Goal: Transaction & Acquisition: Obtain resource

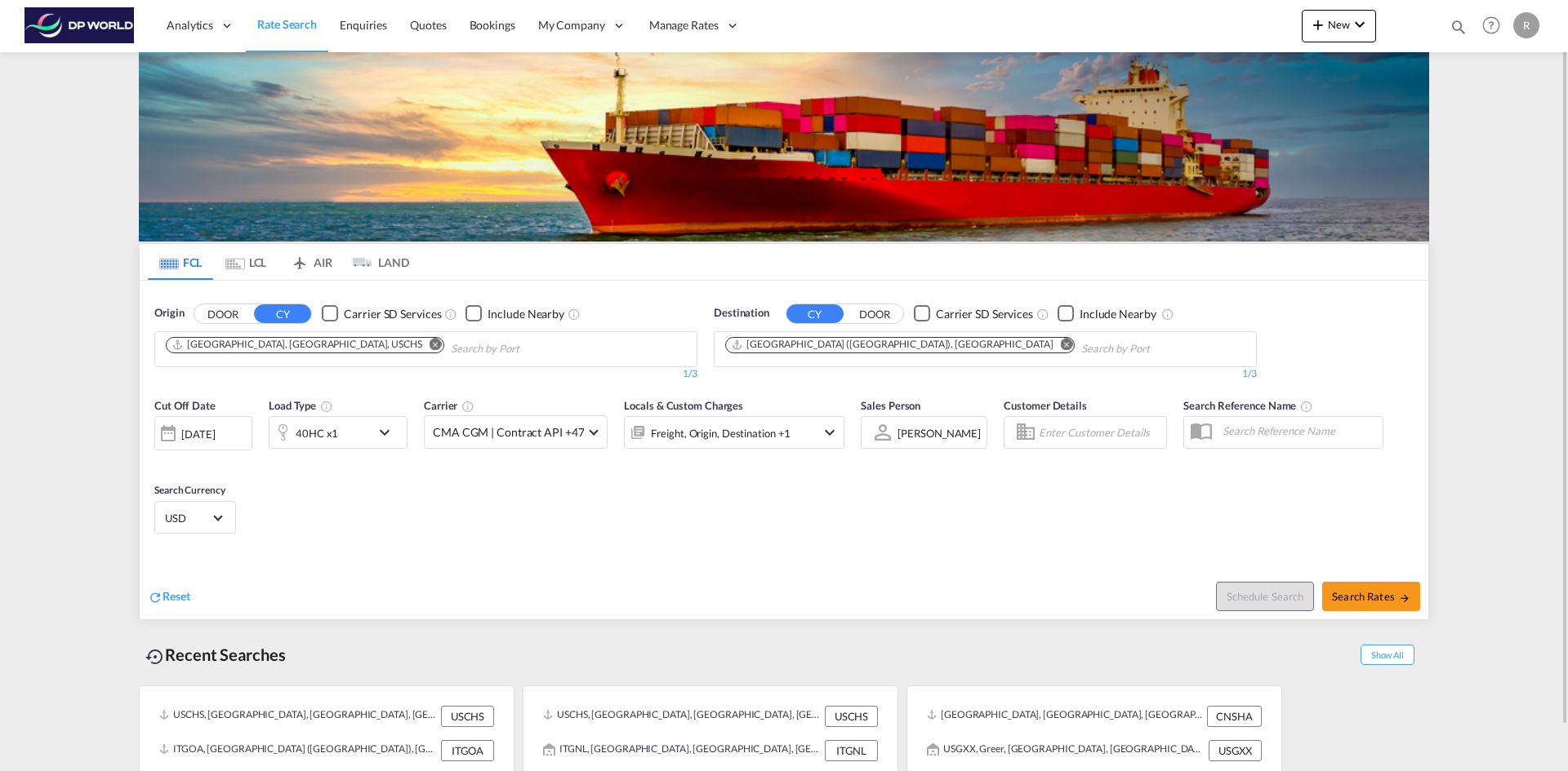
drag, startPoint x: 298, startPoint y: 343, endPoint x: 288, endPoint y: 345, distance: 10.2
click at [429, 343] on md-icon "Remove" at bounding box center [435, 344] width 13 height 13
click at [269, 346] on input "Chips input." at bounding box center [243, 349] width 155 height 26
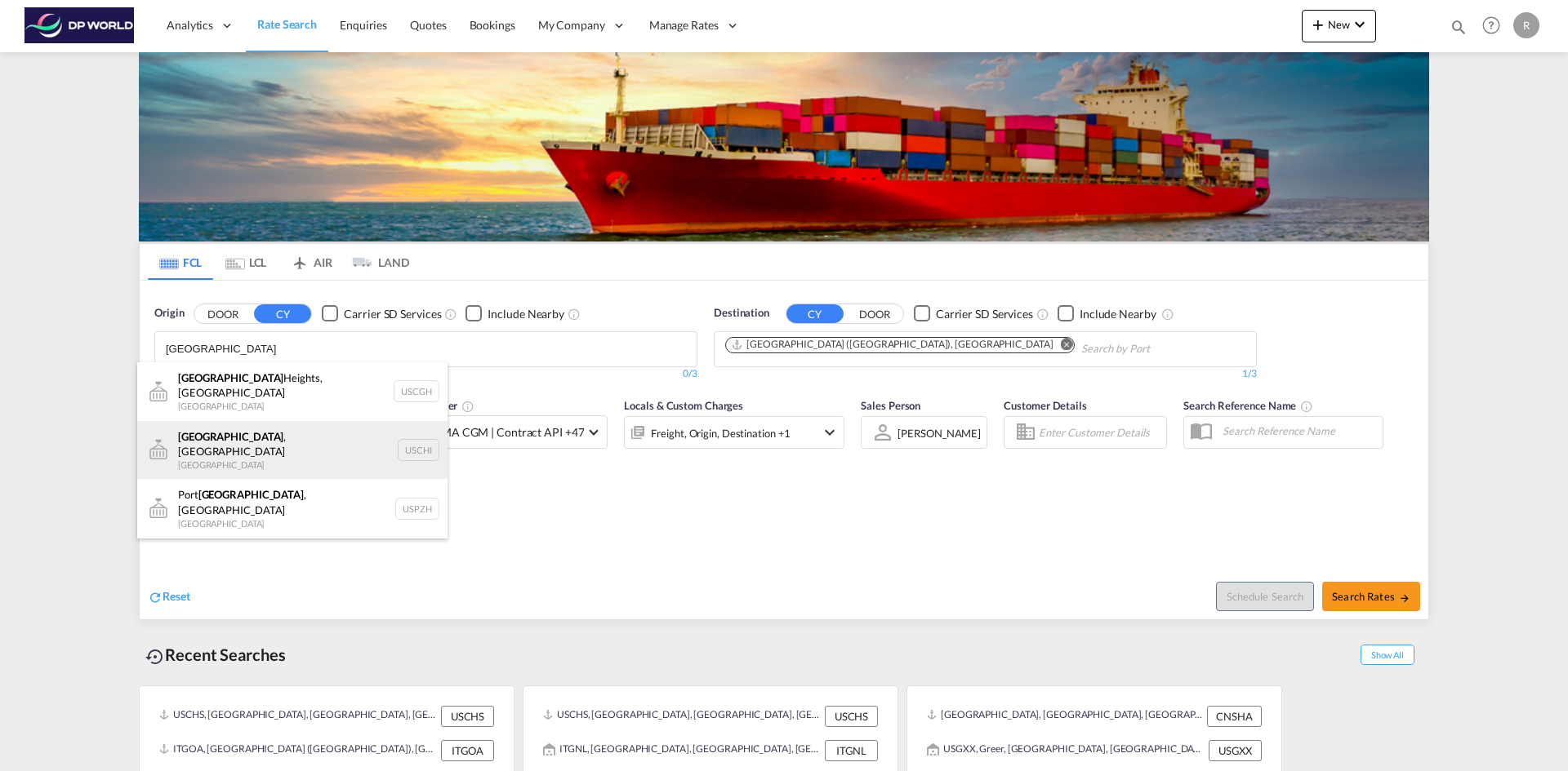
type input "chicago"
click at [244, 424] on div "Chicago , IL United States USCHI" at bounding box center [293, 450] width 310 height 59
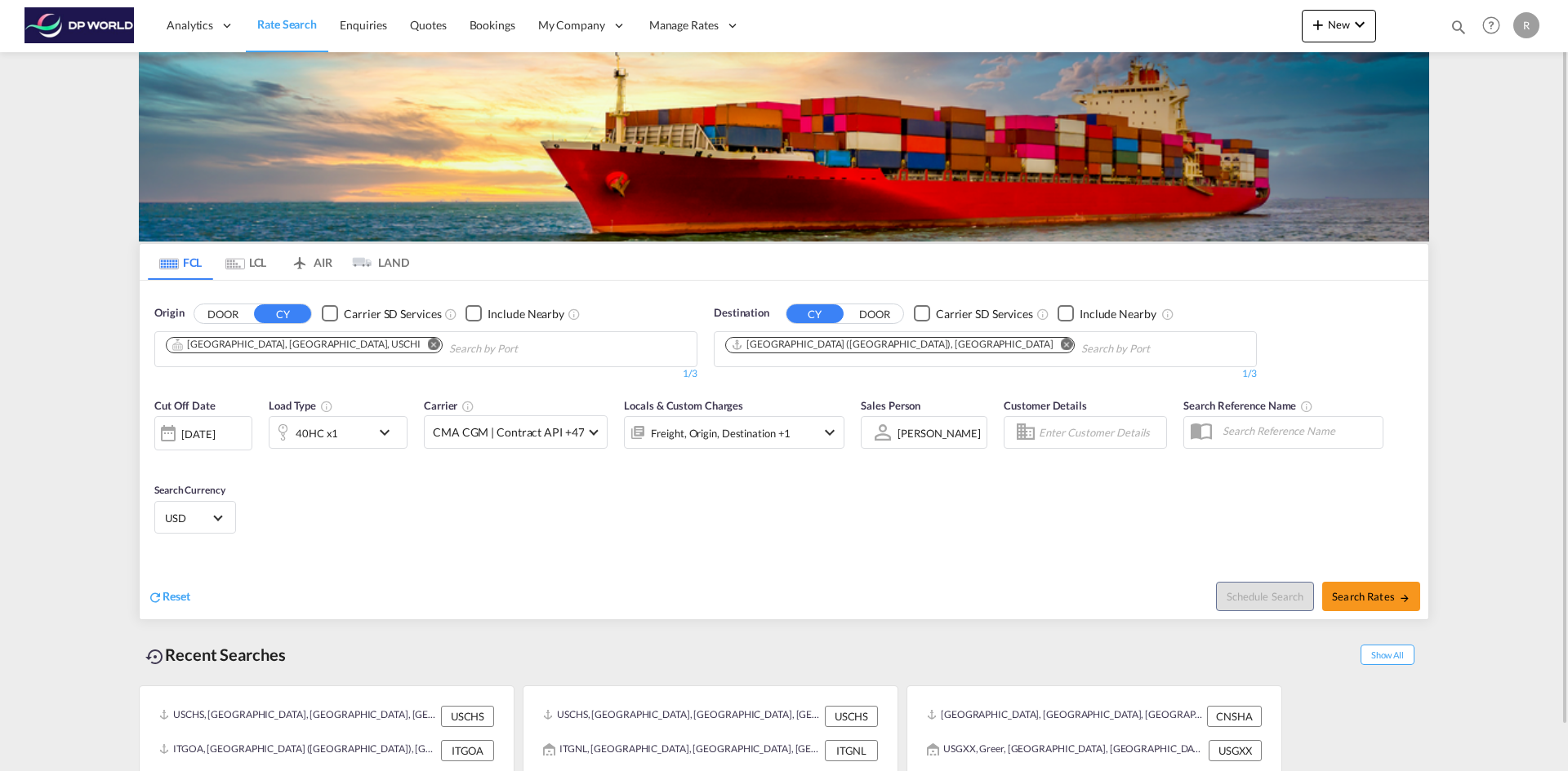
click at [1061, 342] on md-icon "Remove" at bounding box center [1067, 344] width 13 height 13
click at [818, 360] on div "Chips container with autocompletion. Enter the text area, type text to search, …" at bounding box center [802, 361] width 155 height 3
click at [817, 351] on body "Analytics Reports Dashboard Rate Search Enquiries Quotes Bookings" at bounding box center [784, 386] width 1568 height 771
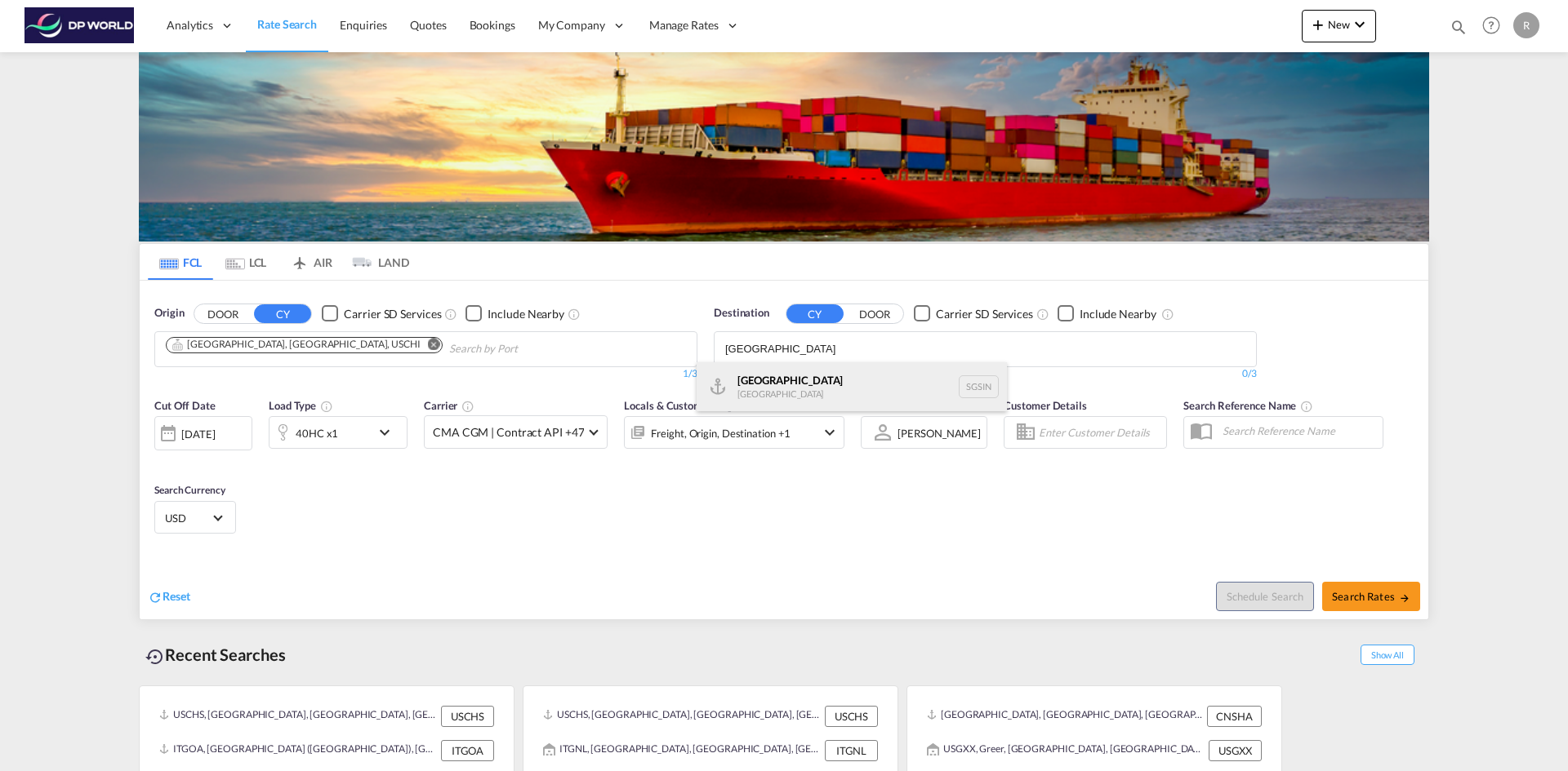
type input "singapore"
click at [793, 382] on div "Singapore Singapore SGSIN" at bounding box center [852, 386] width 310 height 49
click at [215, 433] on div "[DATE]" at bounding box center [198, 434] width 34 height 15
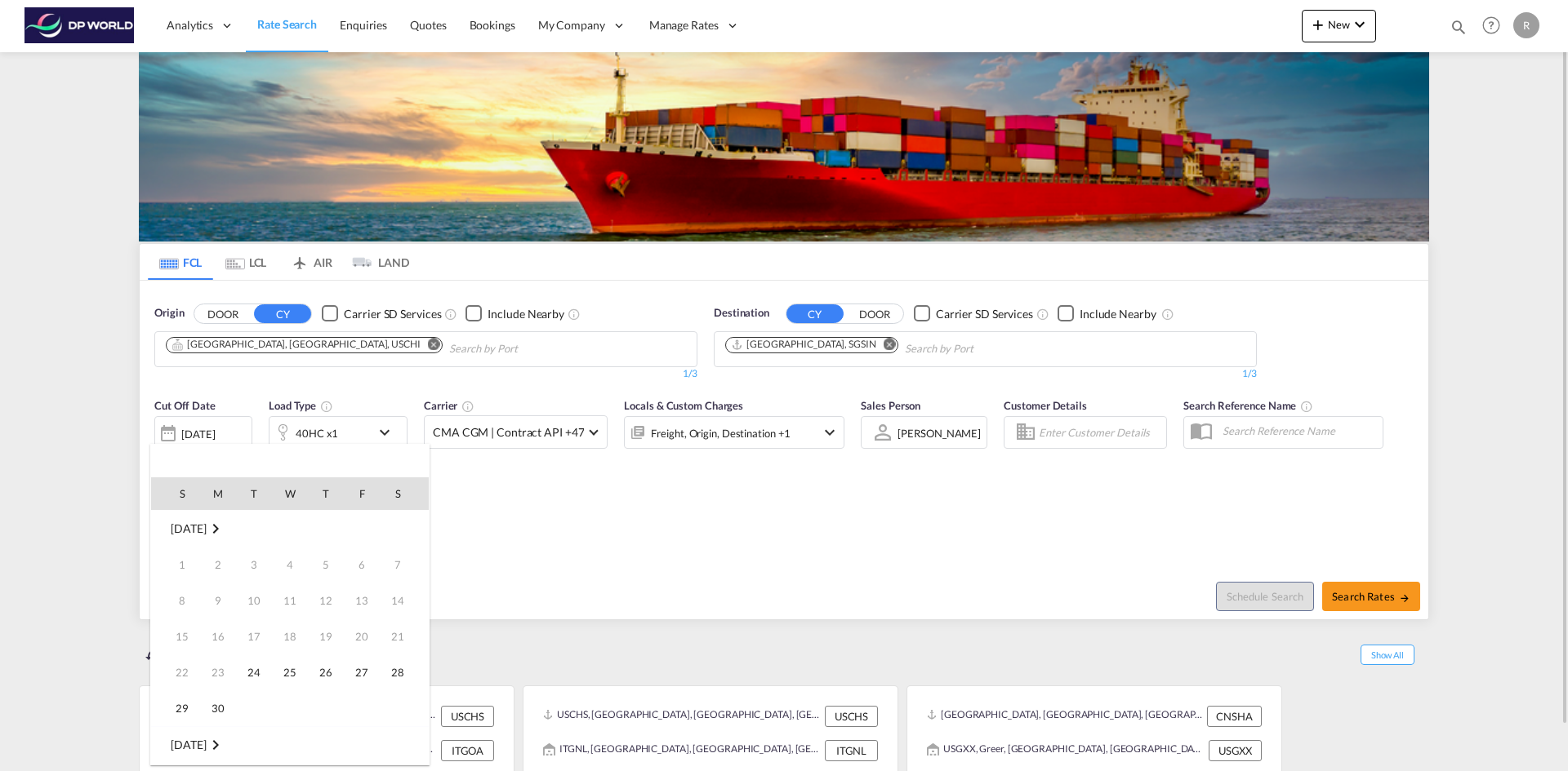
scroll to position [649, 0]
click at [295, 674] on span "24" at bounding box center [290, 672] width 33 height 33
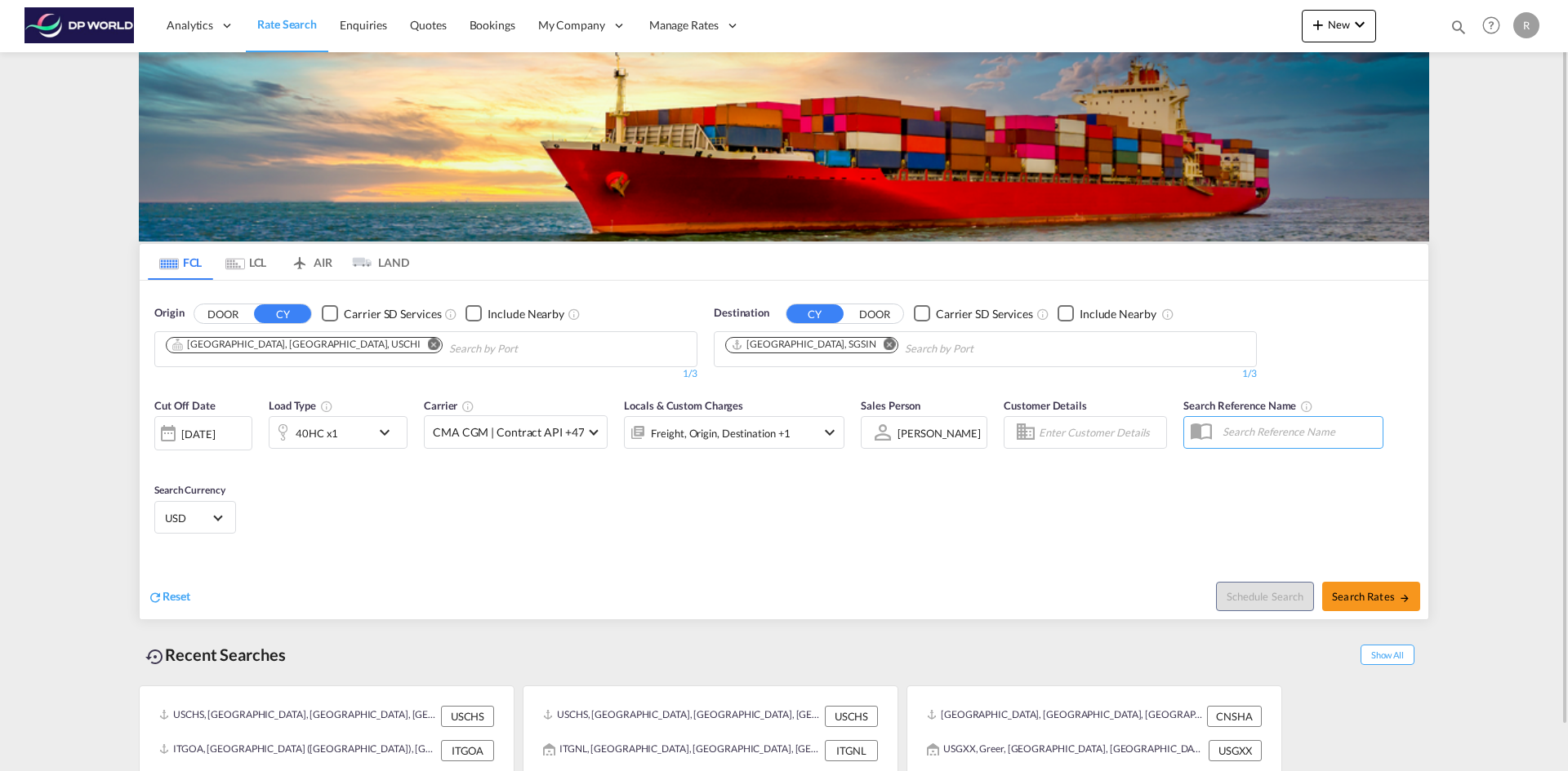
click at [657, 580] on div "Reset" at bounding box center [468, 584] width 641 height 45
click at [1403, 596] on md-icon "icon-arrow-right" at bounding box center [1404, 599] width 12 height 12
type input "USCHI to SGSIN / 24 Sep 2025"
click at [428, 345] on md-icon "Remove" at bounding box center [434, 344] width 13 height 13
click at [283, 345] on input "Chips input." at bounding box center [243, 349] width 155 height 26
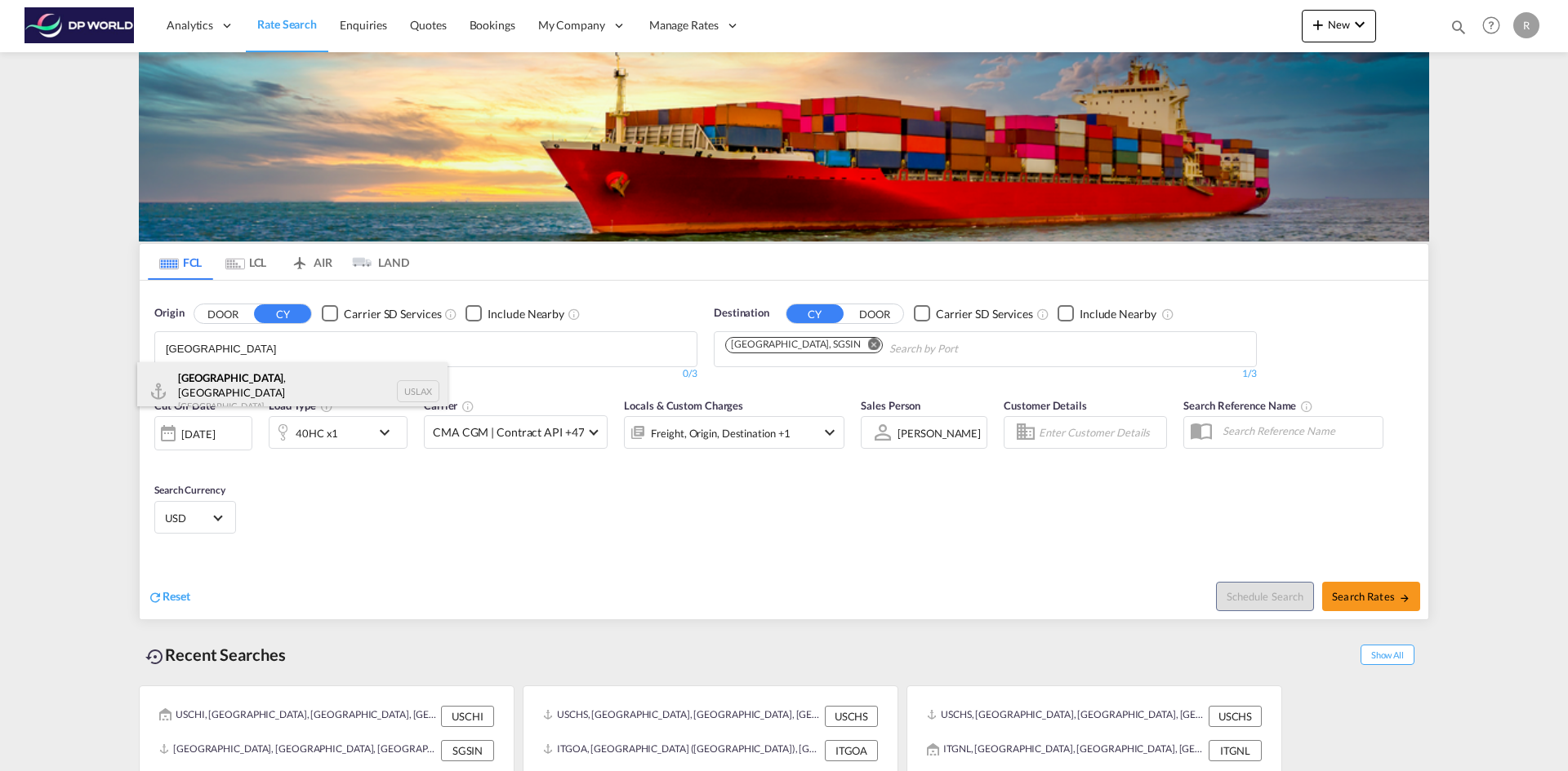
type input "[GEOGRAPHIC_DATA]"
click at [223, 384] on div "[GEOGRAPHIC_DATA] , [GEOGRAPHIC_DATA] United States USLAX" at bounding box center [293, 391] width 310 height 59
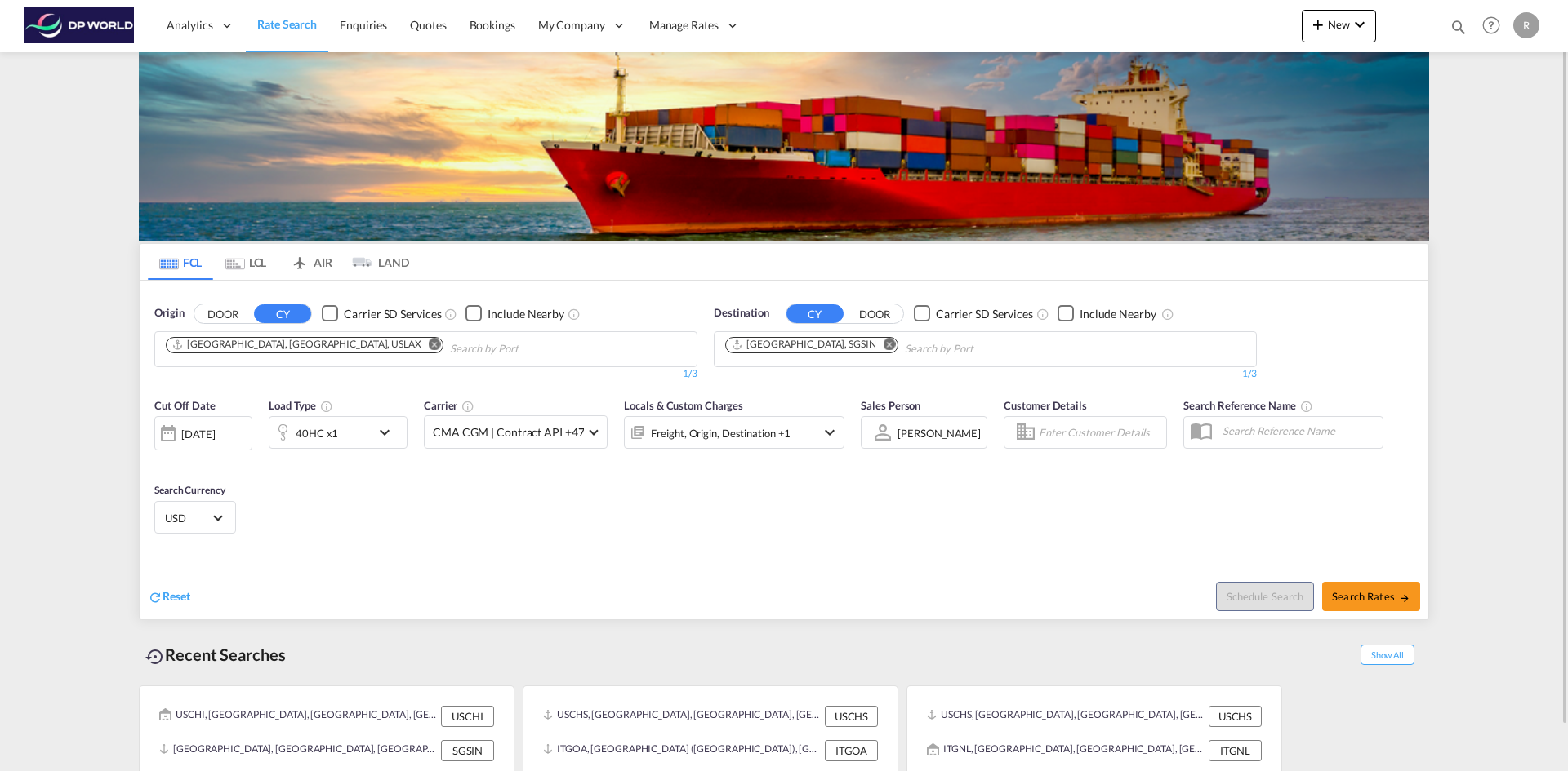
click at [884, 348] on md-icon "Remove" at bounding box center [890, 344] width 13 height 13
click at [824, 346] on input "Chips input." at bounding box center [802, 349] width 155 height 26
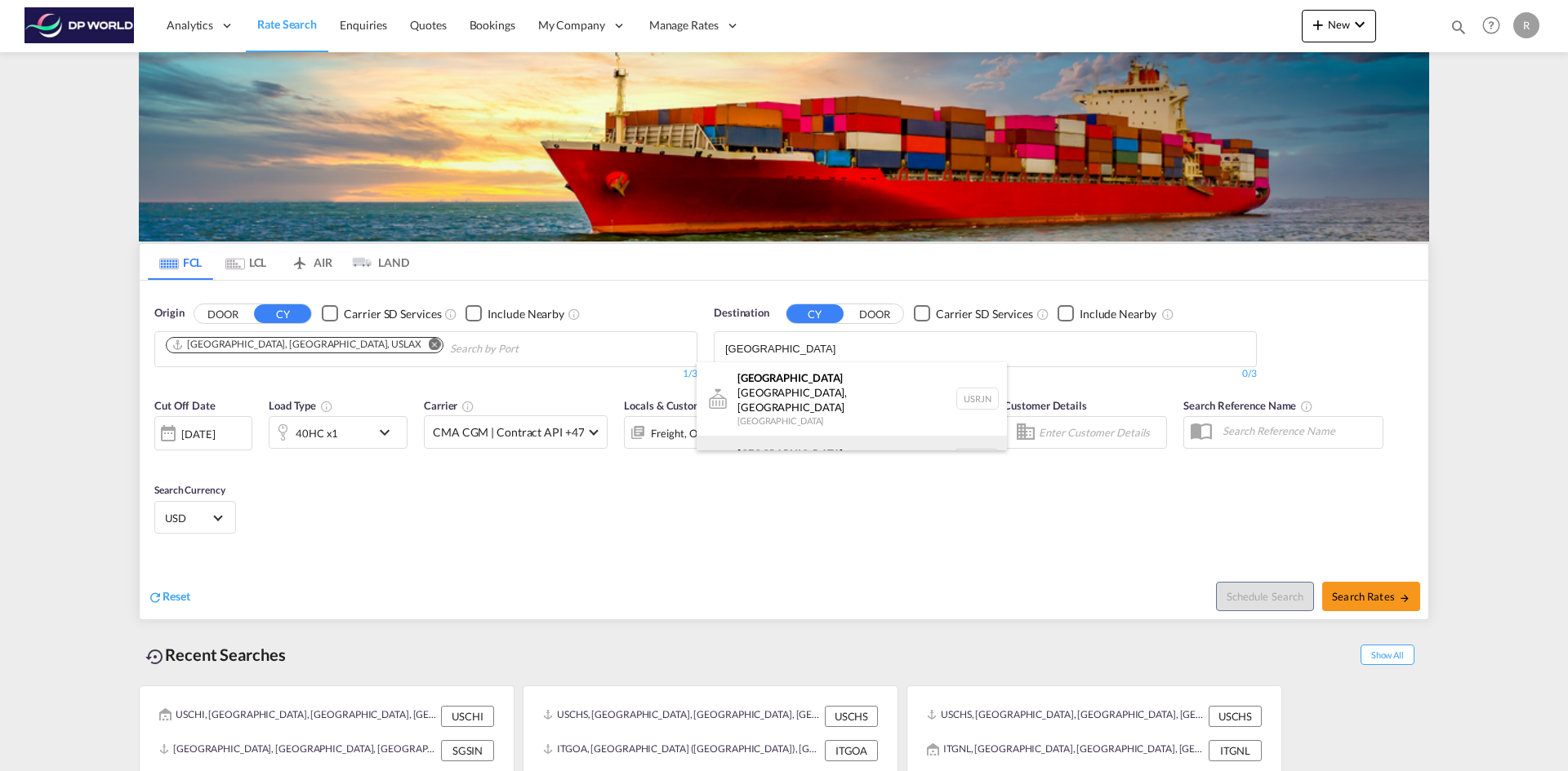
type input "[GEOGRAPHIC_DATA]"
click at [798, 436] on div "[GEOGRAPHIC_DATA] [GEOGRAPHIC_DATA] NLRTM" at bounding box center [852, 460] width 310 height 49
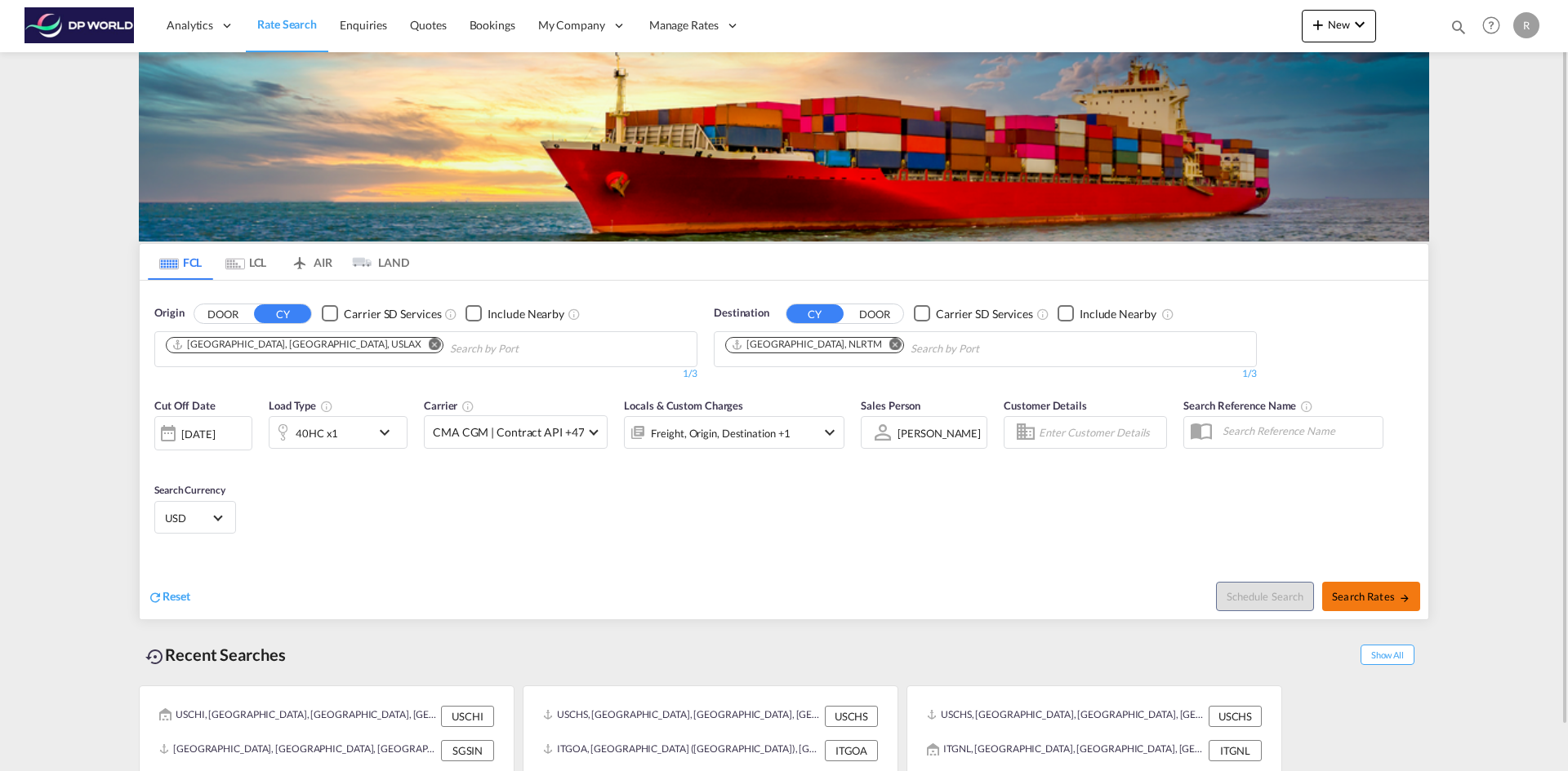
click at [1383, 602] on span "Search Rates" at bounding box center [1370, 596] width 78 height 13
type input "USLAX to NLRTM / [DATE]"
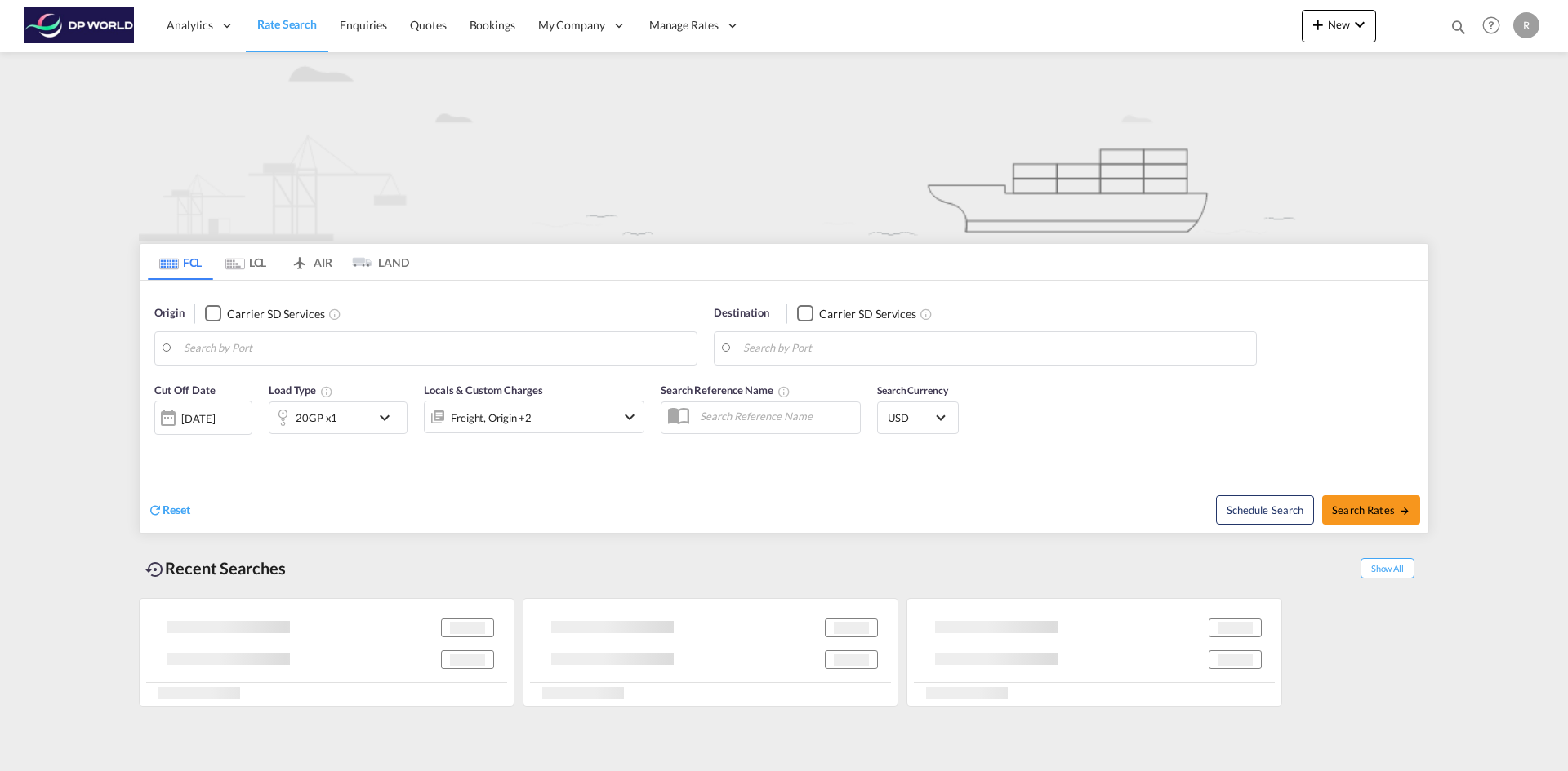
type input "[GEOGRAPHIC_DATA], [GEOGRAPHIC_DATA], USLAX"
type input "Rotterdam, NLRTM"
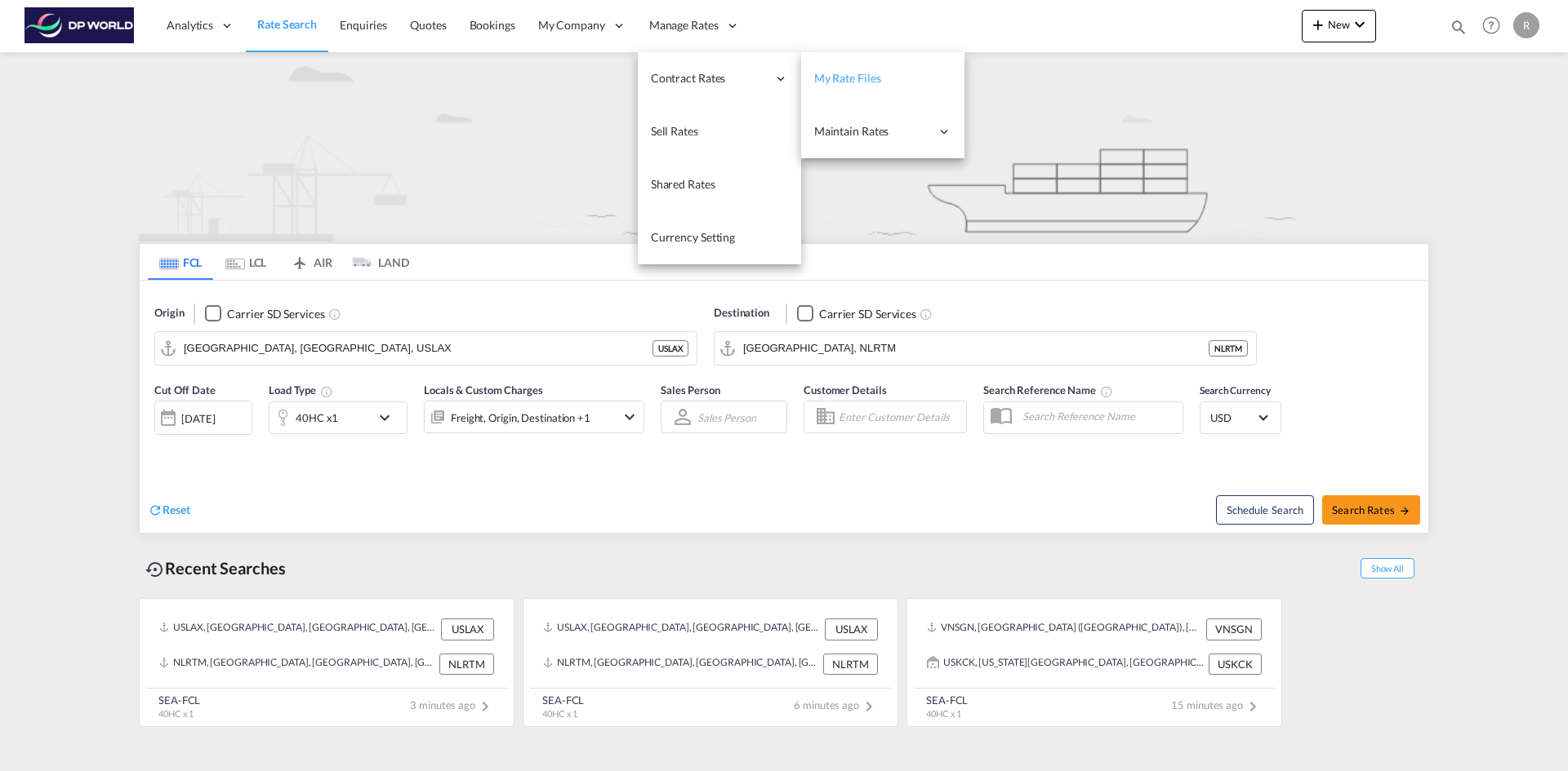
click at [856, 79] on span "My Rate Files" at bounding box center [847, 77] width 67 height 14
